Goal: Information Seeking & Learning: Learn about a topic

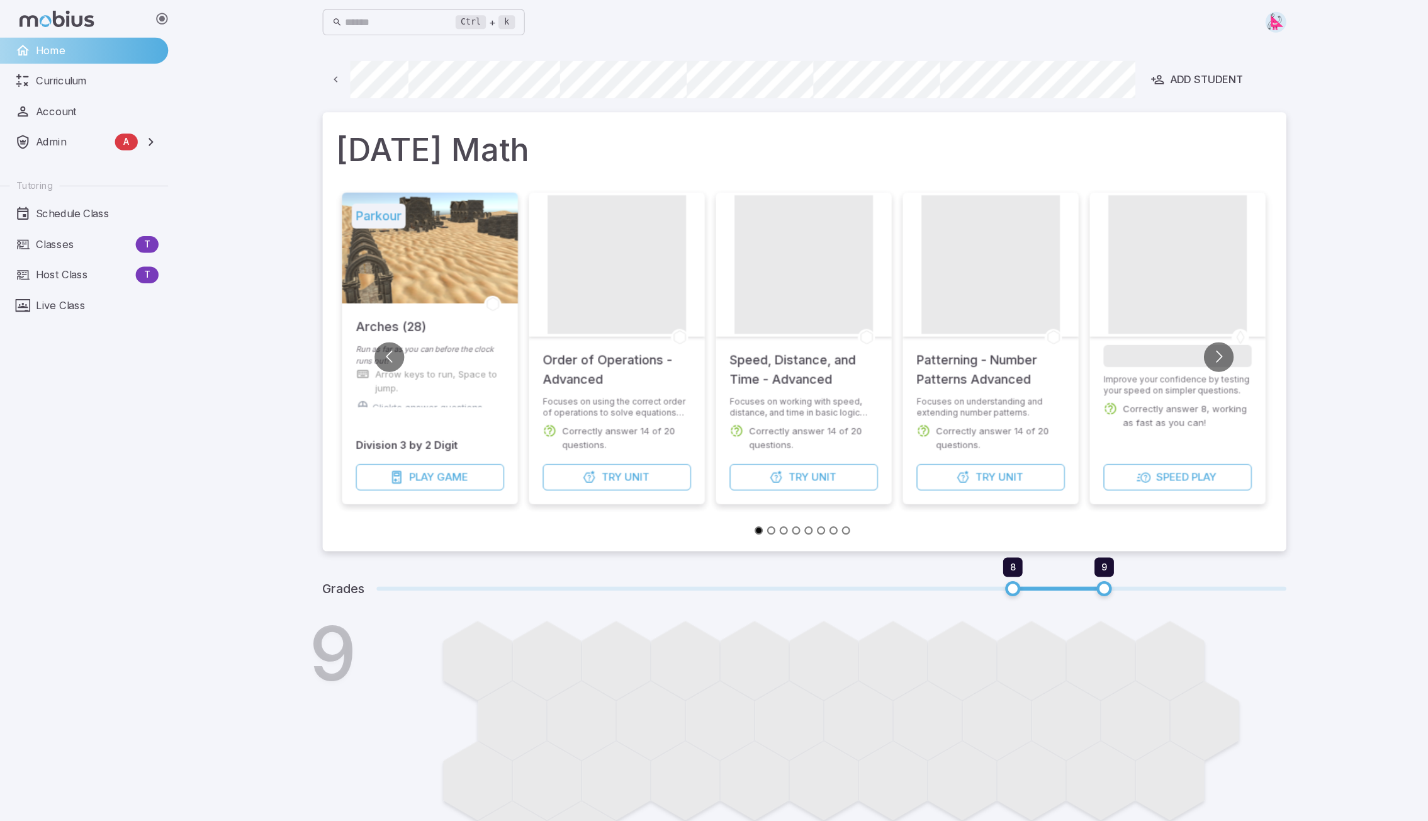
scroll to position [0, 727]
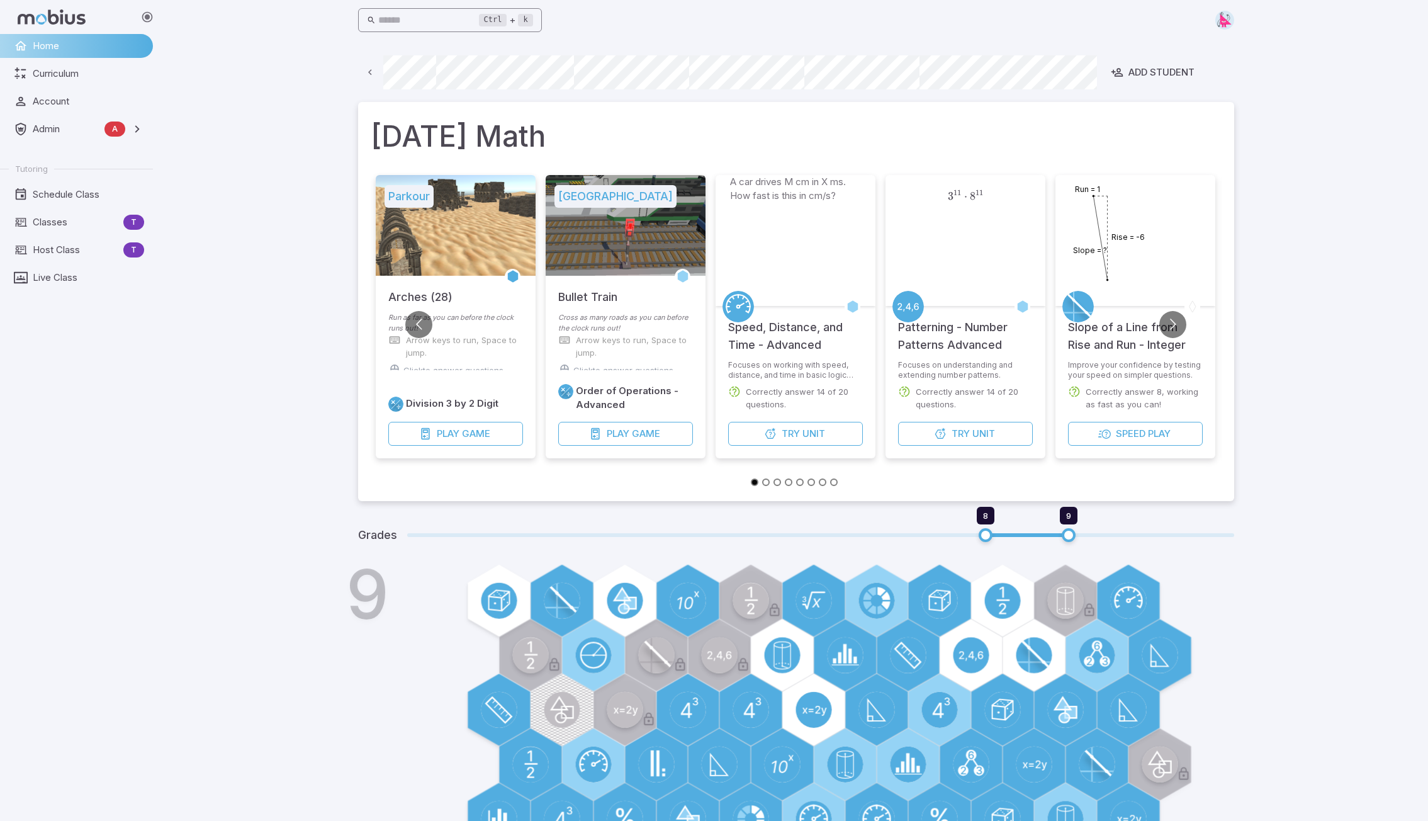
click at [434, 10] on input "text" at bounding box center [428, 20] width 101 height 25
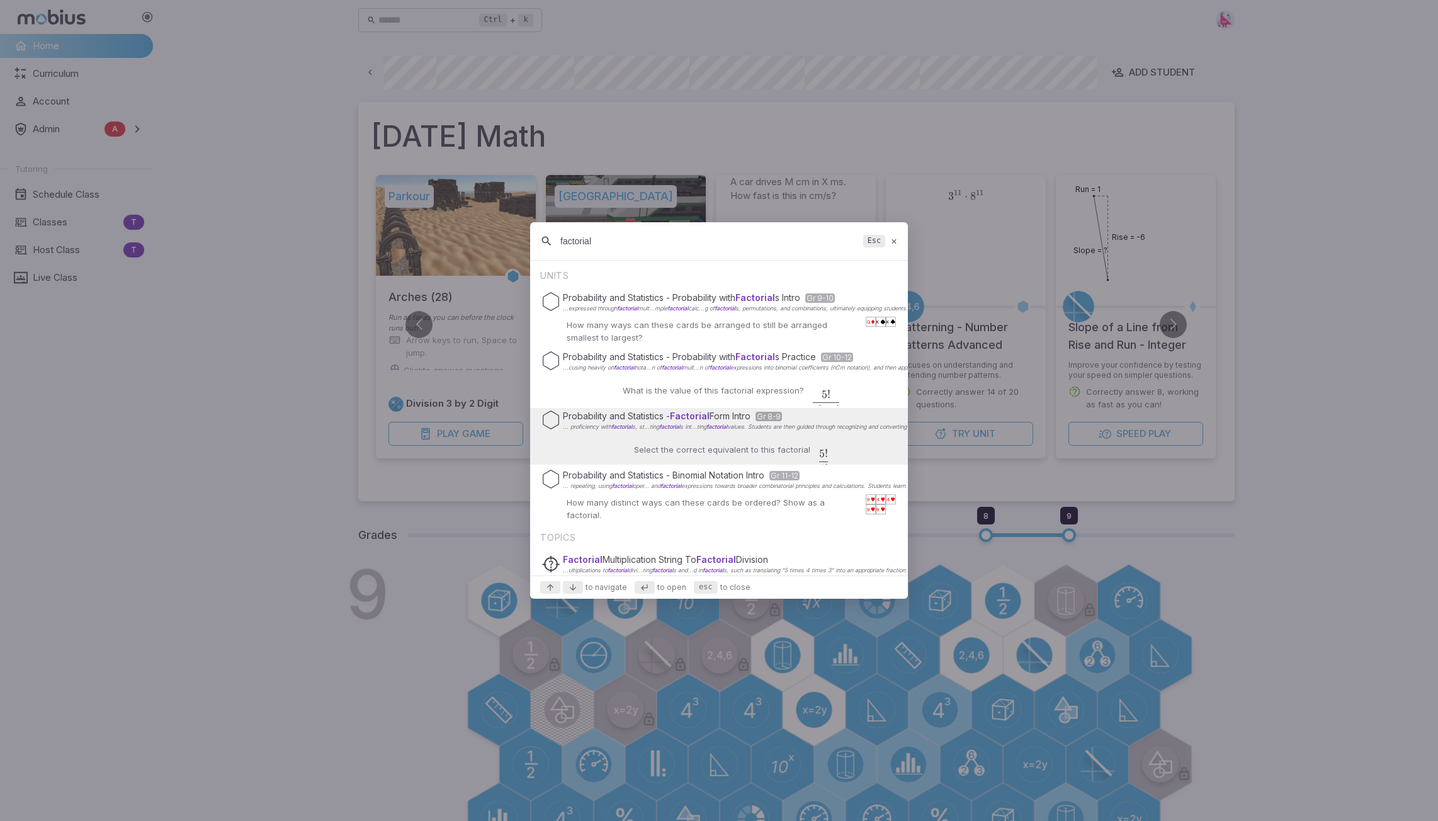
type input "factorial"
click at [729, 434] on div "Select the correct equivalent to this factorial 5 ! 4 ! \frac{5!}{4!} 4 ! 5 ! ​" at bounding box center [719, 449] width 220 height 30
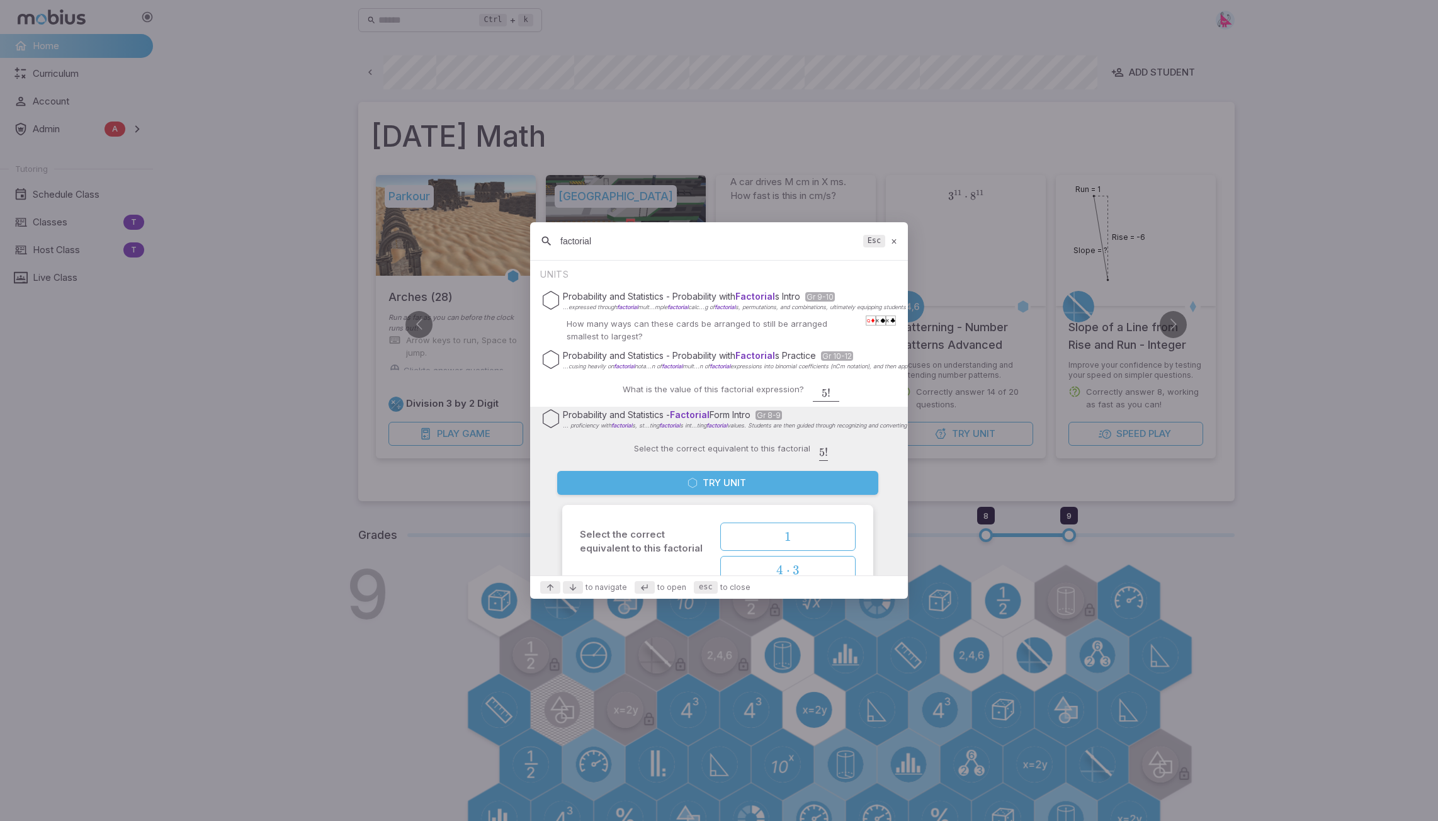
click at [722, 482] on button "Try Unit" at bounding box center [717, 483] width 321 height 24
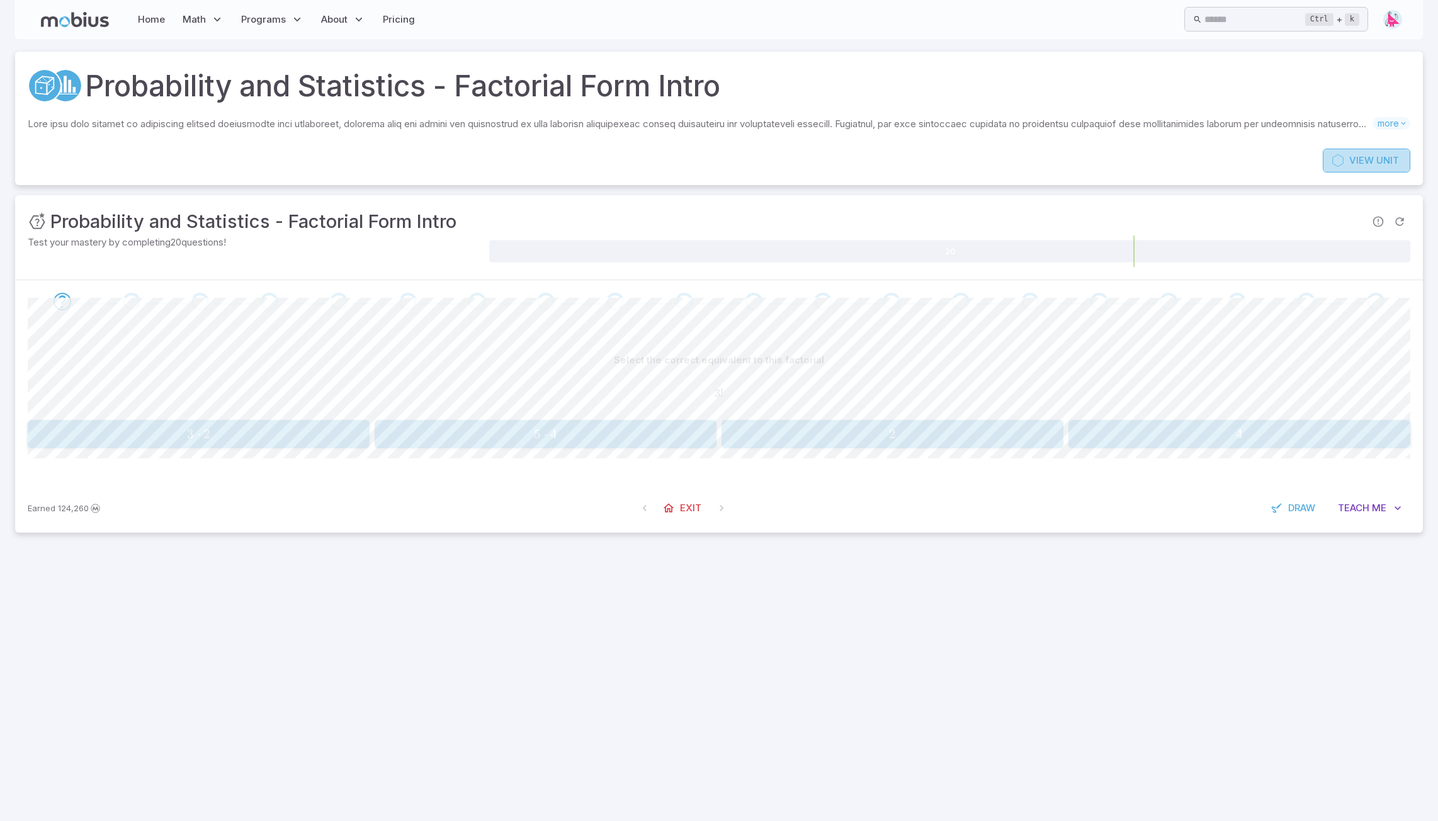
click at [958, 158] on span "View" at bounding box center [1361, 161] width 25 height 14
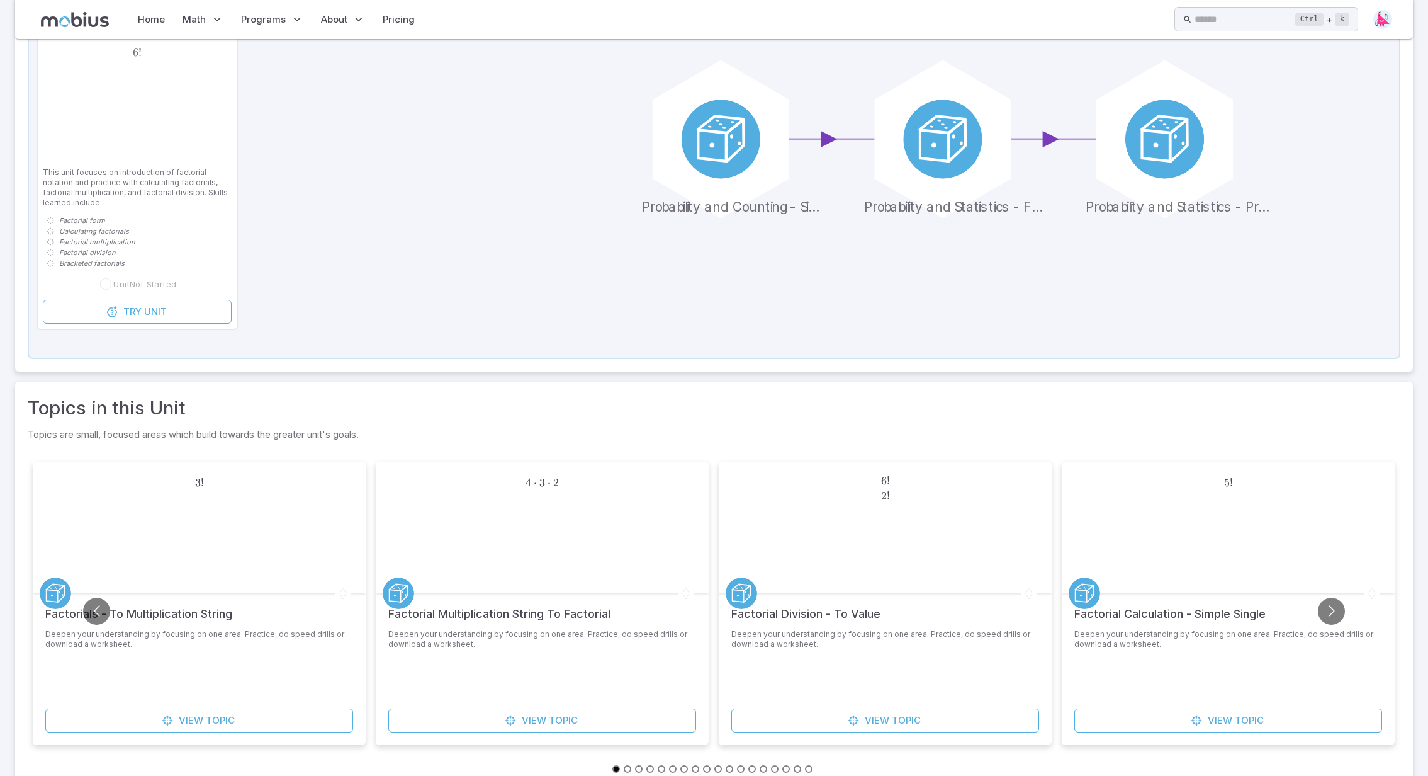
scroll to position [213, 0]
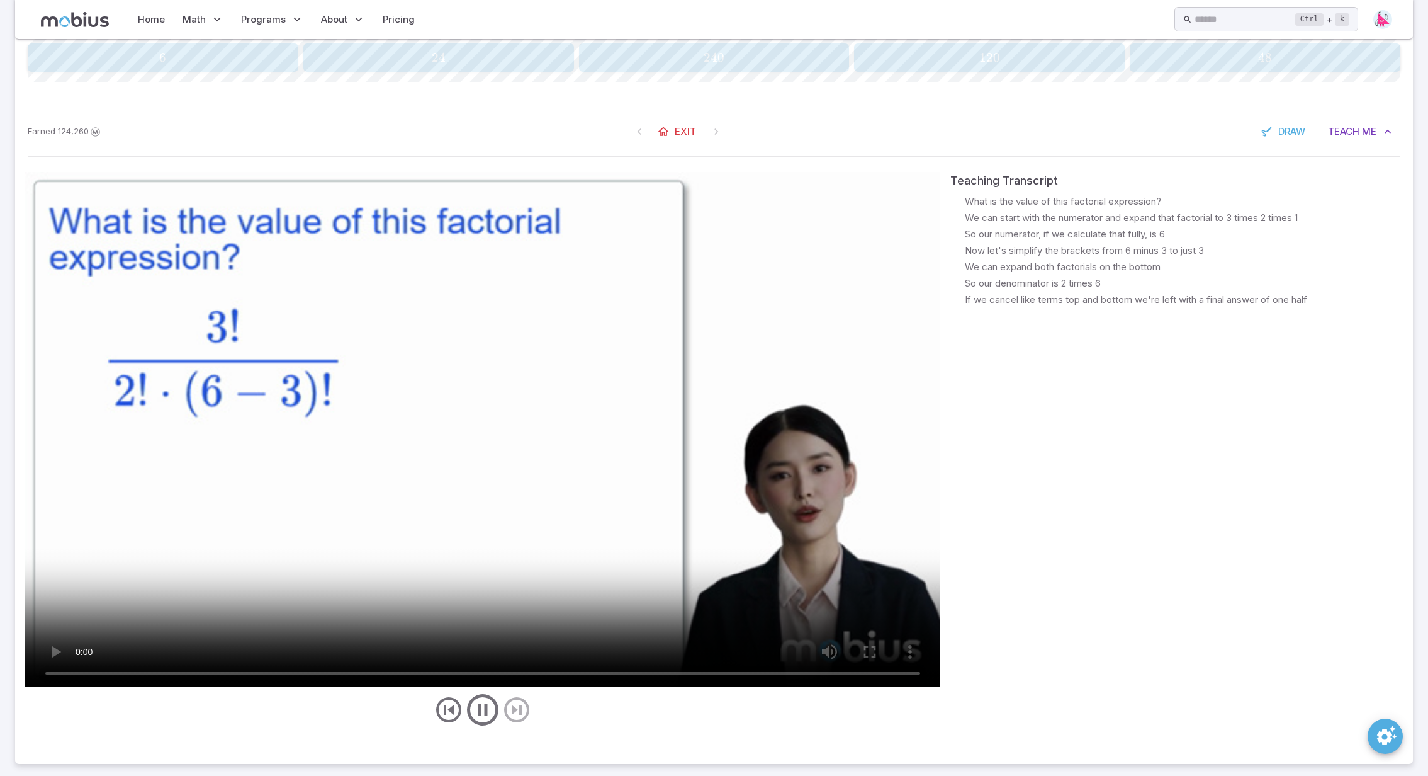
scroll to position [415, 0]
